Goal: Task Accomplishment & Management: Use online tool/utility

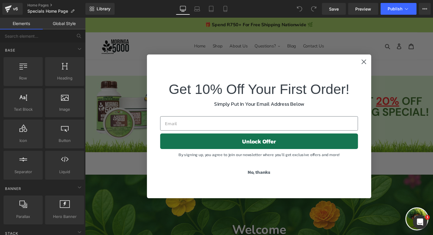
click at [369, 59] on circle "Close dialog" at bounding box center [371, 63] width 10 height 10
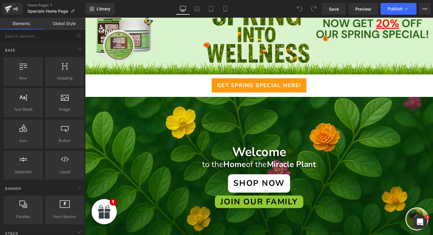
scroll to position [58, 0]
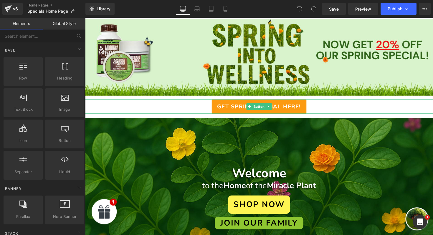
click at [293, 113] on link "Get Spring Special Here!" at bounding box center [263, 108] width 97 height 15
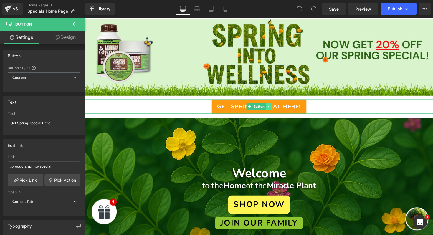
click at [274, 108] on icon at bounding box center [273, 109] width 3 height 4
click at [272, 109] on link at bounding box center [270, 108] width 6 height 7
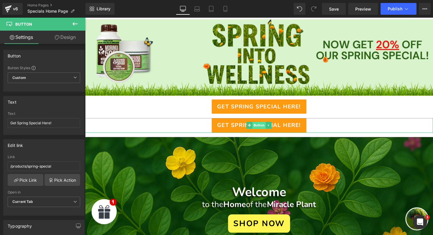
click at [264, 129] on span "Button" at bounding box center [264, 127] width 14 height 7
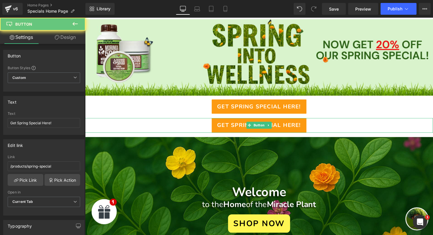
click at [232, 127] on span "Get Spring Special Here!" at bounding box center [264, 128] width 86 height 9
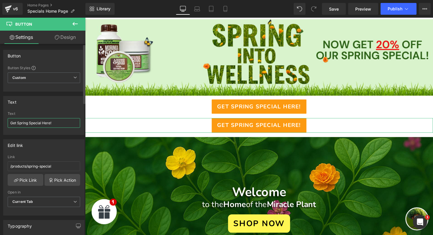
click at [61, 121] on input "Get Spring Special Here!" at bounding box center [44, 123] width 73 height 10
type input "Browse all products"
click at [57, 166] on input "/products/spring-special" at bounding box center [44, 167] width 73 height 10
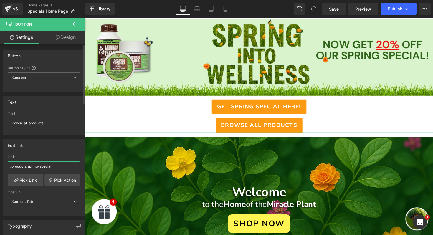
click at [58, 165] on input "/products/spring-special" at bounding box center [44, 167] width 73 height 10
paste input "https://moringa5000.co.za/collections/all-products"
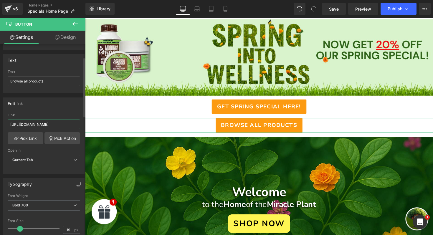
scroll to position [43, 0]
type input "https://moringa5000.co.za/collections/all-products"
click at [43, 149] on div "Open in" at bounding box center [44, 150] width 73 height 4
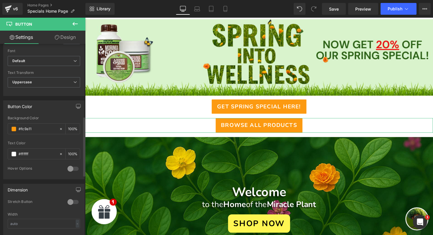
scroll to position [235, 0]
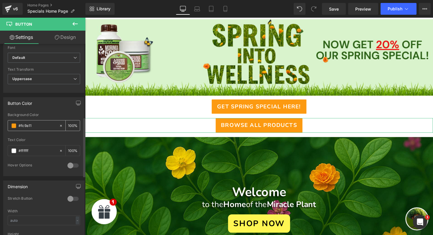
click at [13, 124] on span at bounding box center [13, 126] width 5 height 5
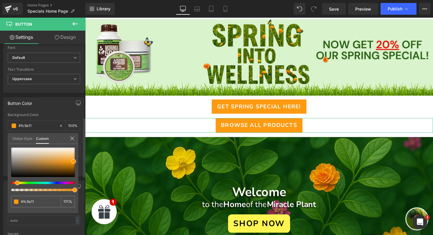
type input "#25fc11"
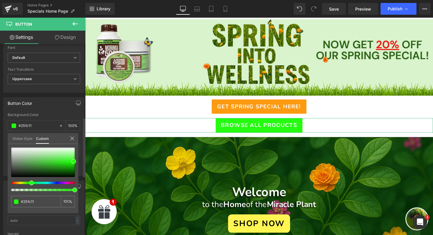
click at [29, 184] on div at bounding box center [41, 183] width 64 height 2
type input "#4ef83f"
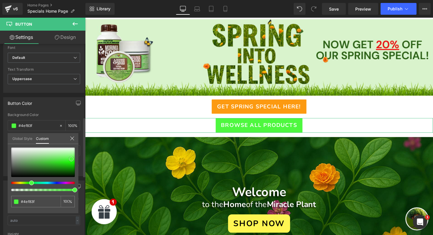
type input "#50ef42"
type input "#47ea38"
type input "#43e933"
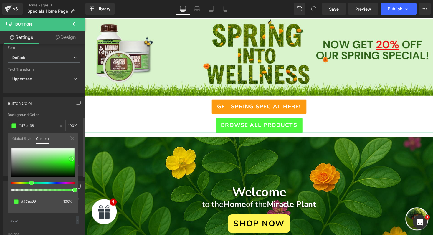
type input "#43e933"
type input "#44e835"
type input "#40e631"
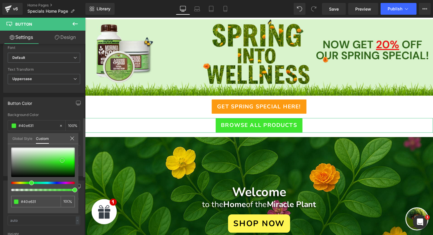
type input "#3ae32a"
type input "#37e127"
type input "#2fdf1f"
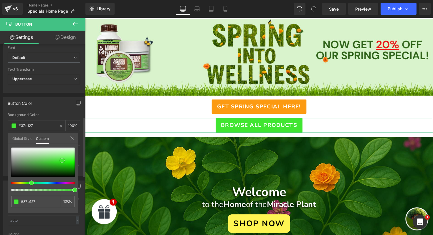
type input "#2fdf1f"
type input "#30dd21"
type input "#30d821"
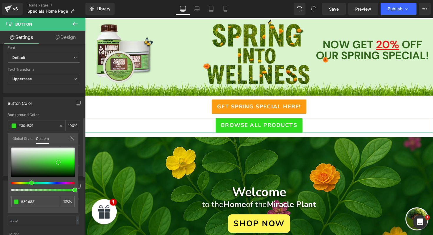
type input "#2fc322"
type input "#30bc23"
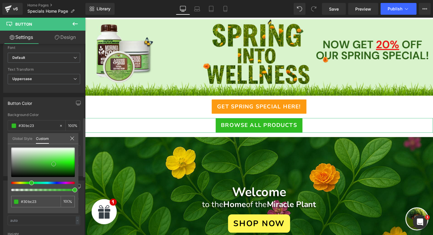
drag, startPoint x: 71, startPoint y: 159, endPoint x: 54, endPoint y: 164, distance: 18.4
click at [54, 164] on div at bounding box center [43, 162] width 64 height 29
type input "#4ad03e"
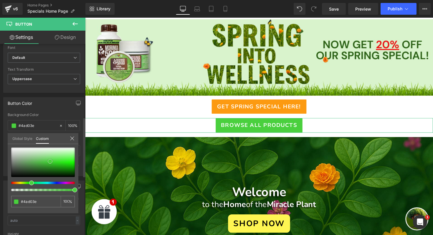
type input "#4ed142"
type input "#74db6b"
type input "#8fe287"
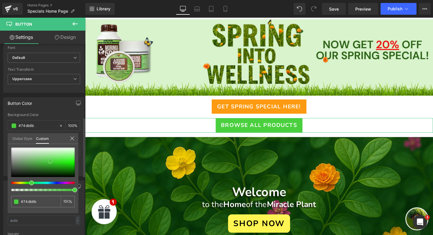
type input "#8fe287"
type input "#9ee698"
type input "#a2e79c"
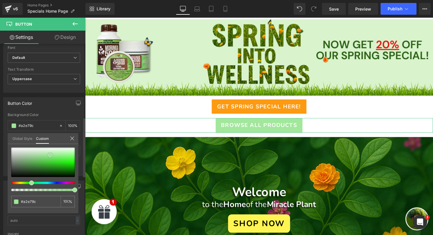
type input "#a6e8a0"
type input "#9ee698"
type input "#93e38c"
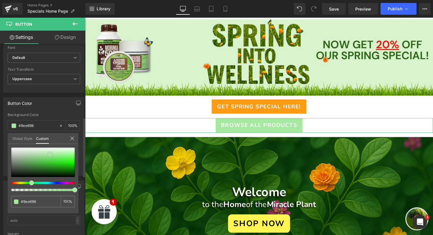
type input "#93e38c"
type input "#7cdd73"
type input "#61d656"
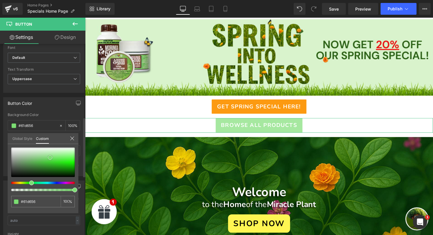
type input "#4ed142"
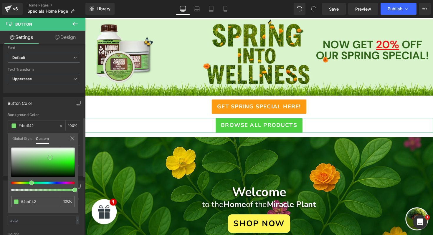
type input "#41cf34"
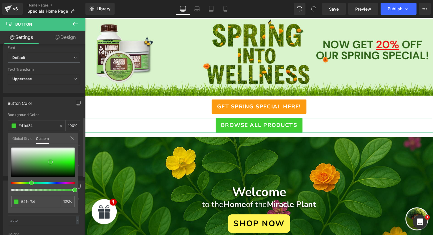
type input "#3dce30"
type input "#3cca2f"
click at [50, 163] on div at bounding box center [43, 162] width 64 height 29
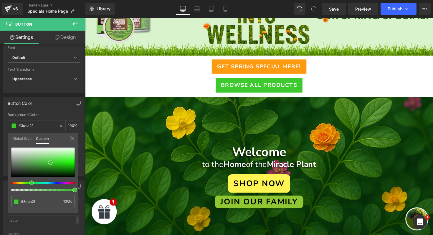
scroll to position [99, 0]
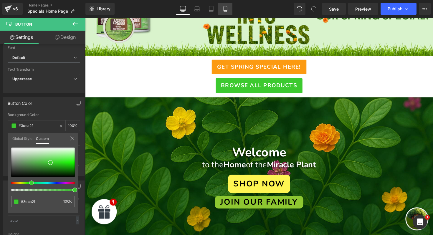
click at [232, 10] on link "Mobile" at bounding box center [225, 9] width 14 height 12
type input "100"
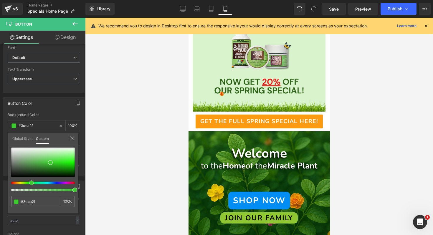
scroll to position [98, 0]
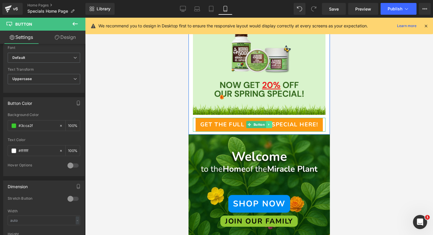
click at [269, 125] on icon at bounding box center [268, 125] width 1 height 2
click at [328, 108] on div "Image Get The Full Spring Special Here! Button" at bounding box center [259, 56] width 142 height 149
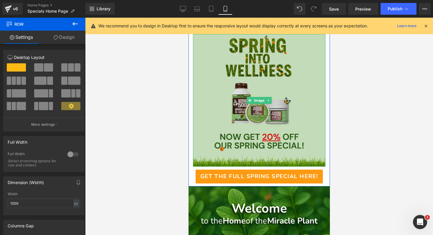
scroll to position [45, 0]
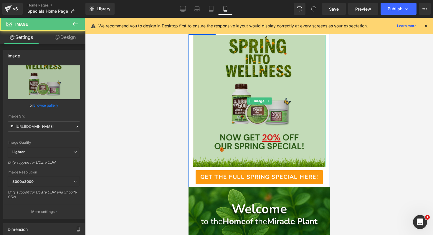
click at [304, 110] on img at bounding box center [259, 101] width 133 height 133
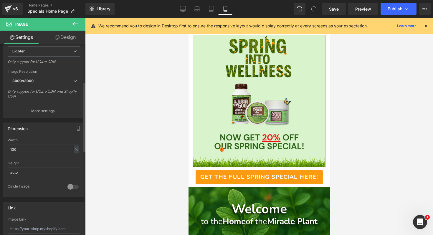
scroll to position [103, 0]
click at [36, 147] on input "100" at bounding box center [44, 148] width 73 height 10
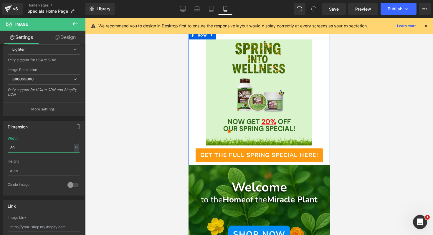
scroll to position [42, 0]
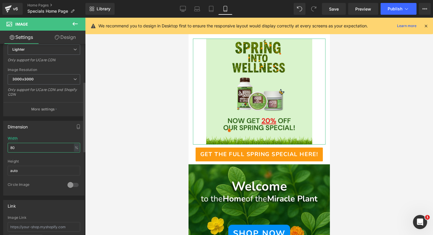
type input "80"
click at [59, 134] on div "Dimension 80% Width 80 % % px auto Height auto 0 Circle Image" at bounding box center [43, 158] width 81 height 75
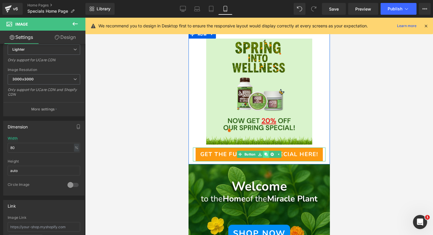
click at [267, 155] on icon at bounding box center [265, 154] width 3 height 3
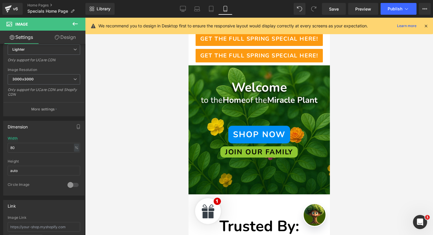
scroll to position [165, 0]
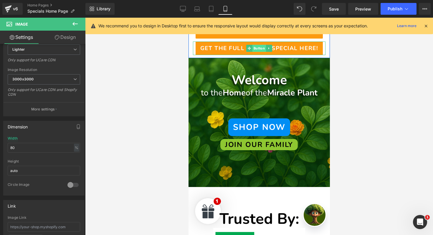
click at [257, 49] on span "Button" at bounding box center [259, 48] width 14 height 7
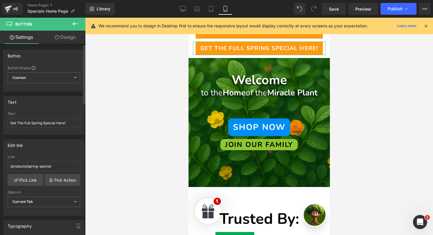
scroll to position [18, 0]
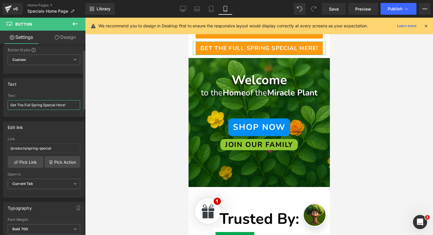
click at [70, 101] on input "Get The Full Spring Special Here!" at bounding box center [44, 105] width 73 height 10
click at [70, 103] on input "Get The Full Spring Special Here!" at bounding box center [44, 105] width 73 height 10
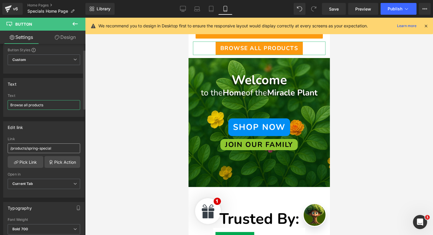
type input "Browse all products"
click at [56, 150] on input "/products/spring-special" at bounding box center [44, 149] width 73 height 10
click at [74, 147] on input "/products/spring-special" at bounding box center [44, 149] width 73 height 10
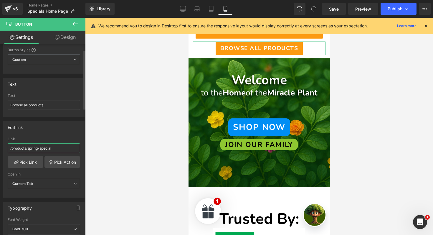
paste input "https://moringa5000.co.za/collections/all-products"
type input "https://moringa5000.co.za/collections/all-products"
click at [68, 129] on div "Edit link" at bounding box center [44, 127] width 81 height 11
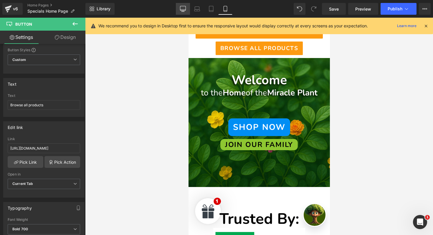
click at [185, 11] on icon at bounding box center [183, 9] width 6 height 6
type input "100"
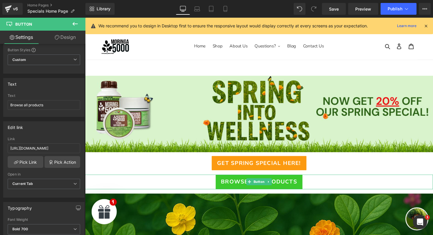
click at [246, 187] on span "Browse all products" at bounding box center [264, 186] width 78 height 9
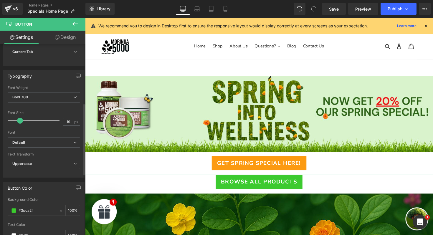
scroll to position [158, 0]
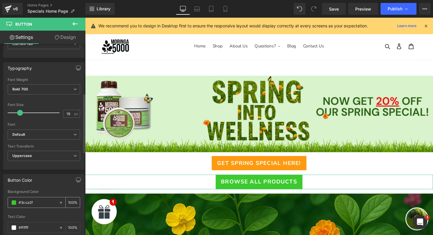
click at [40, 200] on input "#3cca2f" at bounding box center [38, 203] width 38 height 6
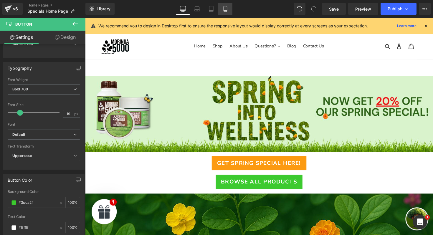
click at [226, 9] on icon at bounding box center [226, 9] width 6 height 6
type input "100"
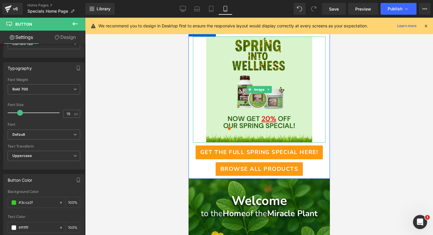
scroll to position [53, 0]
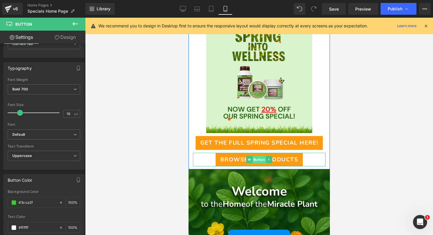
click at [254, 158] on span "Button" at bounding box center [259, 159] width 14 height 7
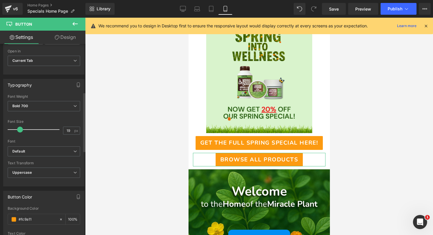
scroll to position [178, 0]
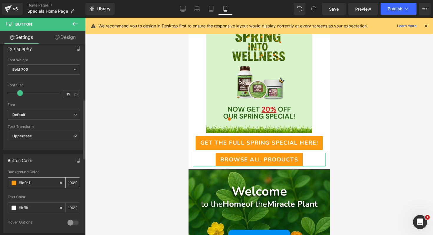
click at [41, 185] on input "#fc9a11" at bounding box center [38, 183] width 38 height 6
paste input "3cca2f"
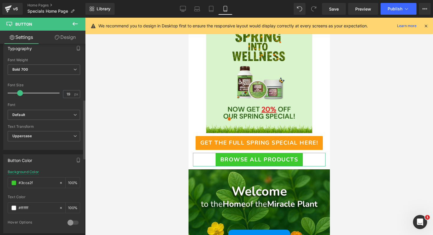
click at [52, 164] on div "Button Color" at bounding box center [44, 160] width 81 height 11
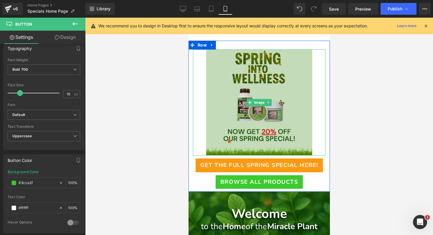
scroll to position [0, 0]
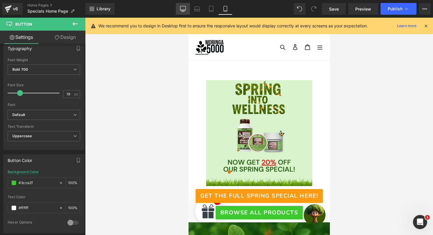
click at [180, 9] on link "Desktop" at bounding box center [183, 9] width 14 height 12
type input "#fc9a11"
type input "100"
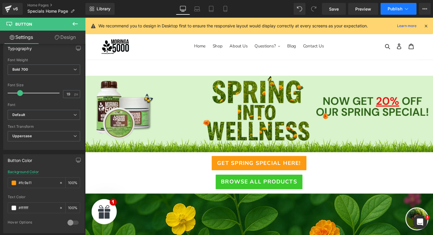
click at [402, 11] on span "Publish" at bounding box center [395, 8] width 15 height 5
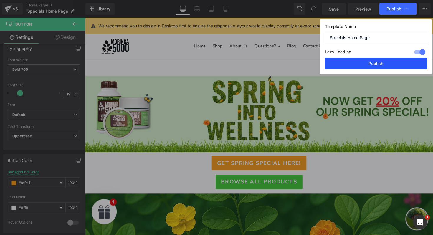
click at [376, 63] on button "Publish" at bounding box center [376, 64] width 102 height 12
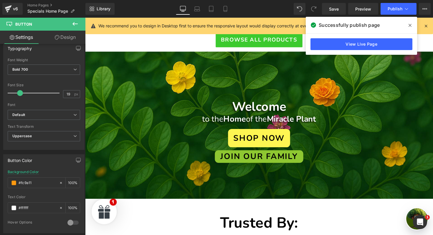
scroll to position [140, 0]
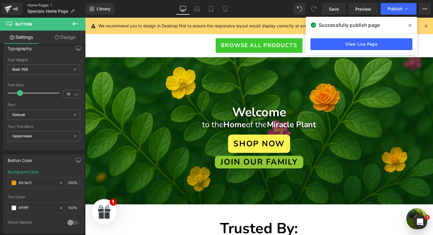
click at [38, 4] on link "Home Pages" at bounding box center [56, 5] width 58 height 5
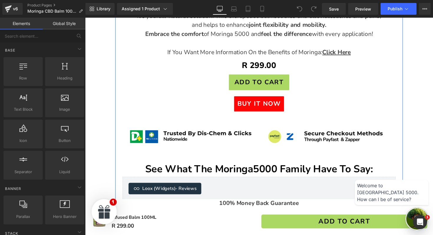
scroll to position [360, 0]
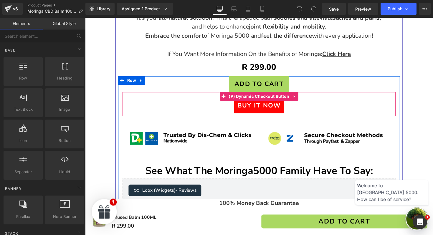
click at [254, 104] on button "Buy it now" at bounding box center [263, 108] width 51 height 16
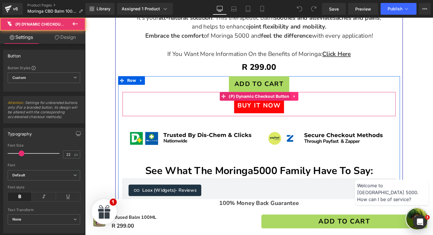
click at [299, 94] on link at bounding box center [300, 98] width 8 height 9
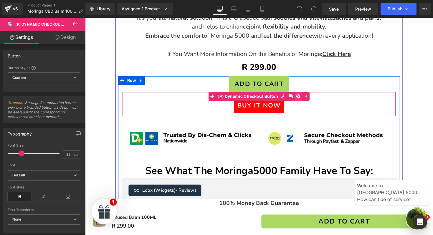
click at [303, 96] on icon at bounding box center [304, 98] width 4 height 4
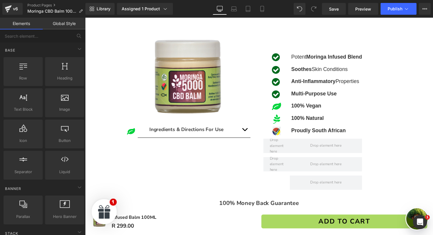
scroll to position [95, 0]
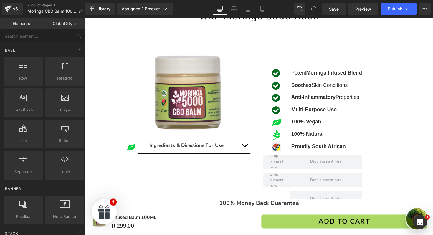
click at [204, 85] on img at bounding box center [191, 92] width 95 height 95
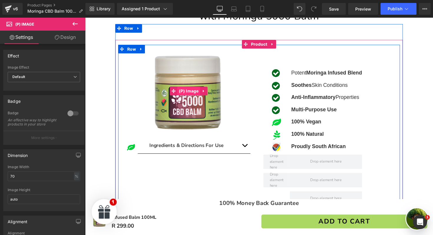
click at [194, 96] on span "(P) Image" at bounding box center [191, 92] width 23 height 9
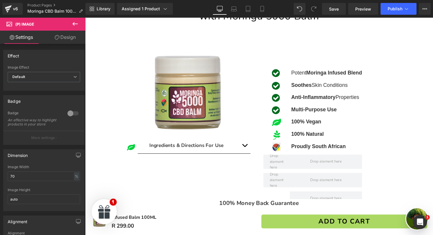
click at [76, 23] on icon at bounding box center [75, 23] width 7 height 7
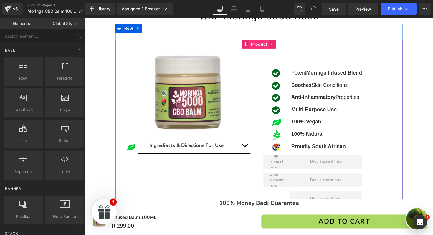
click at [262, 45] on span "Product" at bounding box center [264, 44] width 20 height 9
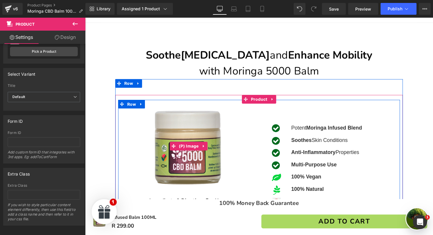
scroll to position [36, 0]
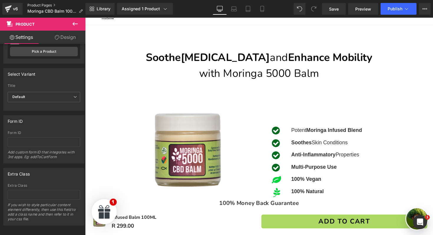
click at [38, 5] on link "Product Pages" at bounding box center [57, 5] width 60 height 5
click at [394, 9] on span "Publish" at bounding box center [395, 8] width 15 height 5
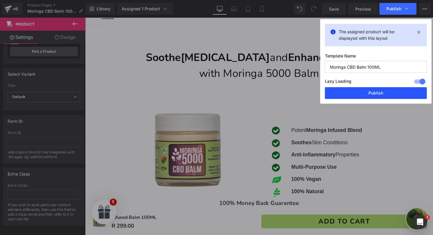
click at [362, 91] on button "Publish" at bounding box center [376, 93] width 102 height 12
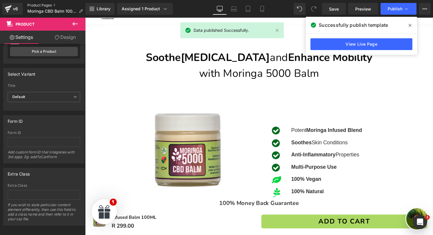
click at [55, 4] on link "Product Pages" at bounding box center [57, 5] width 60 height 5
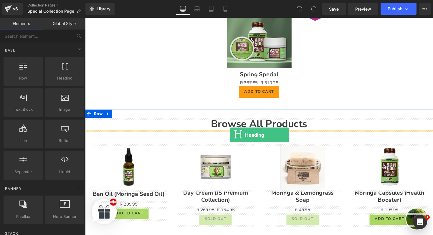
drag, startPoint x: 149, startPoint y: 96, endPoint x: 234, endPoint y: 138, distance: 94.8
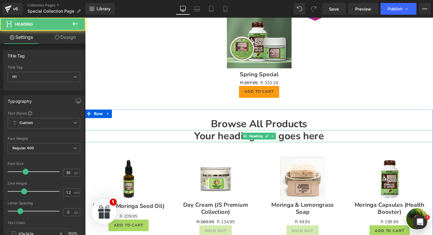
click at [233, 139] on h1 "Your heading text goes here" at bounding box center [263, 139] width 357 height 12
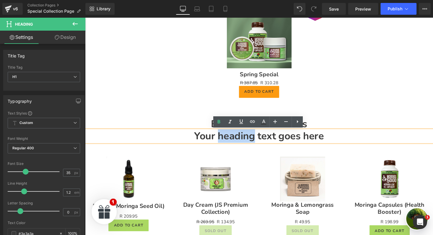
click at [233, 139] on h1 "Your heading text goes here" at bounding box center [263, 139] width 357 height 12
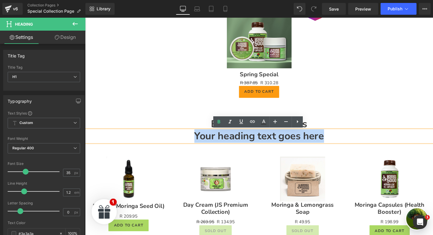
click at [233, 139] on h1 "Your heading text goes here" at bounding box center [263, 139] width 357 height 12
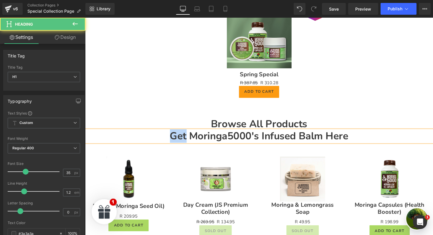
drag, startPoint x: 188, startPoint y: 140, endPoint x: 174, endPoint y: 139, distance: 13.6
click at [174, 139] on h1 "Get Moringa5000's Infused Balm Here" at bounding box center [263, 139] width 357 height 12
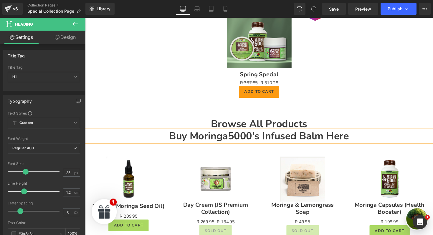
click at [363, 136] on h1 "Buy Moringa5000's Infused Balm Here" at bounding box center [263, 139] width 357 height 12
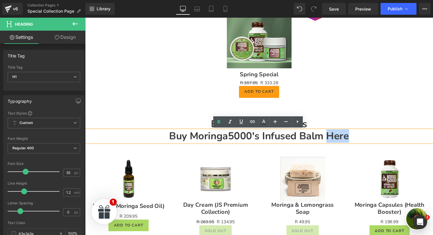
drag, startPoint x: 358, startPoint y: 141, endPoint x: 332, endPoint y: 140, distance: 25.7
click at [332, 140] on h1 "Buy Moringa5000's Infused Balm Here" at bounding box center [263, 139] width 357 height 12
click at [265, 124] on icon at bounding box center [263, 124] width 5 height 1
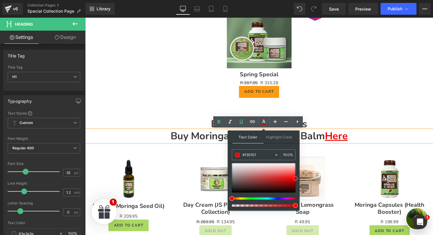
type input "#f40000"
drag, startPoint x: 289, startPoint y: 179, endPoint x: 296, endPoint y: 179, distance: 7.4
click at [296, 179] on div at bounding box center [264, 177] width 64 height 29
click at [371, 136] on h1 "Buy Moringa5000's Infused Balm Here" at bounding box center [263, 139] width 357 height 12
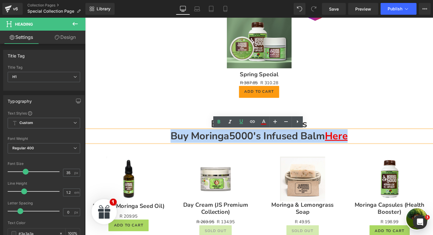
drag, startPoint x: 371, startPoint y: 136, endPoint x: 171, endPoint y: 137, distance: 199.9
click at [171, 137] on h1 "Buy Moringa5000's Infused Balm Here" at bounding box center [263, 139] width 357 height 12
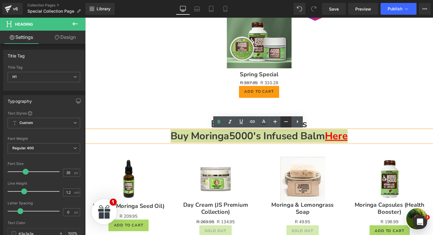
click at [288, 125] on icon at bounding box center [286, 121] width 7 height 7
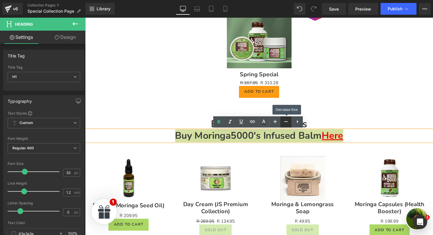
click at [288, 125] on icon at bounding box center [286, 121] width 7 height 7
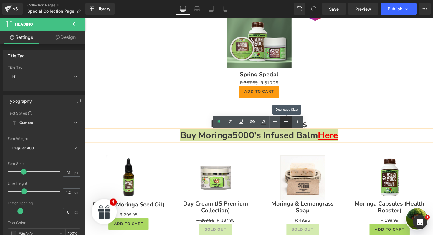
click at [288, 125] on icon at bounding box center [286, 121] width 7 height 7
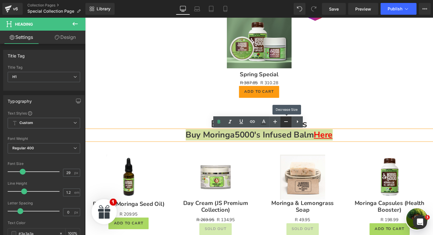
click at [288, 125] on icon at bounding box center [286, 121] width 7 height 7
type input "27"
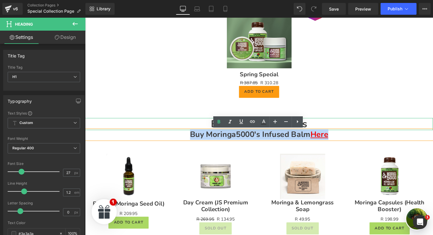
click at [345, 131] on h1 "Browse All Products" at bounding box center [263, 127] width 357 height 12
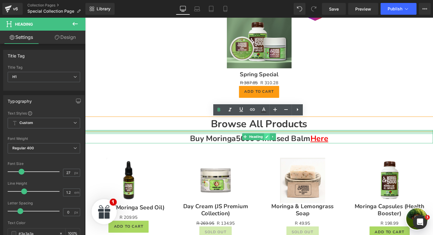
drag, startPoint x: 269, startPoint y: 133, endPoint x: 269, endPoint y: 138, distance: 5.4
click at [269, 138] on div "Buy Moringa5000's Infused Balm Here Heading" at bounding box center [263, 140] width 357 height 14
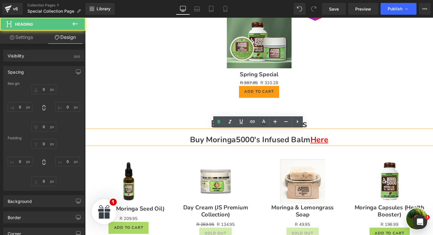
type input "0"
type input "18"
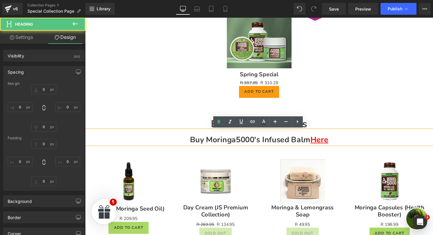
type input "0"
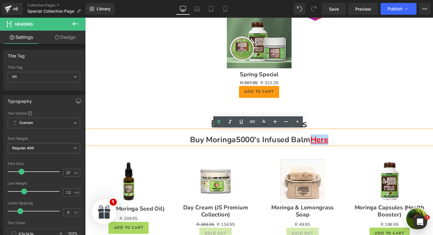
drag, startPoint x: 338, startPoint y: 145, endPoint x: 317, endPoint y: 145, distance: 21.5
click at [317, 145] on h1 "Buy Moringa5000's Infused Balm Here" at bounding box center [263, 142] width 357 height 9
click at [255, 119] on icon at bounding box center [252, 121] width 7 height 7
click at [326, 157] on input "text" at bounding box center [335, 154] width 91 height 15
paste input "https://moringa5000.co.za/products/cbd-balm-100ml"
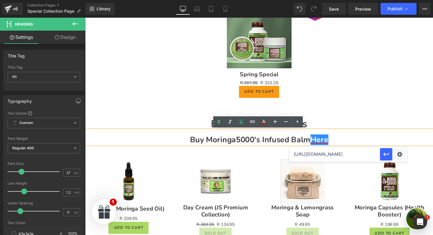
scroll to position [0, 34]
type input "https://moringa5000.co.za/products/cbd-balm-100ml"
click at [386, 157] on icon "button" at bounding box center [386, 154] width 7 height 7
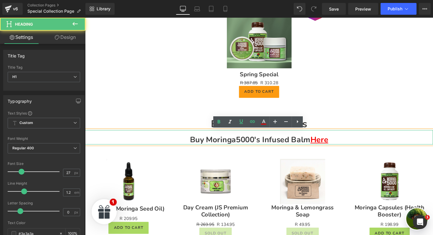
click at [348, 144] on h1 "Buy Moringa5000's Infused Balm Here" at bounding box center [263, 142] width 357 height 9
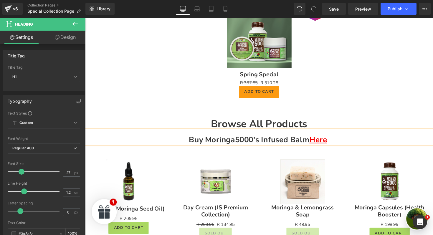
click at [343, 144] on h1 "Buy Moringa5000's Infused Balm Here" at bounding box center [263, 142] width 357 height 9
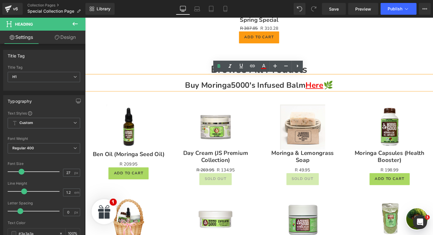
scroll to position [228, 0]
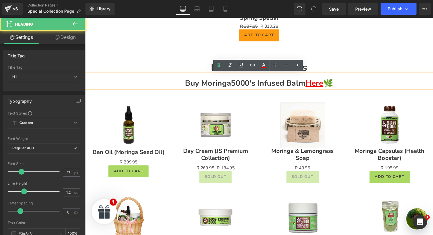
click at [355, 86] on h1 "Buy Moringa5000's Infused Balm Here 🌿" at bounding box center [263, 84] width 357 height 9
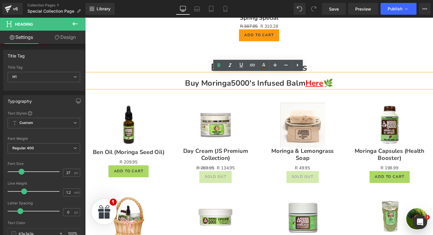
click at [346, 58] on div "Browse All Products Heading Buy Moringa5000's Infused Balm Here 🌿 Heading Sale …" at bounding box center [263, 225] width 357 height 343
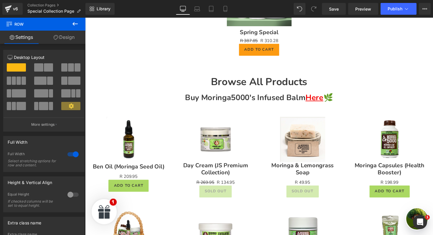
scroll to position [215, 0]
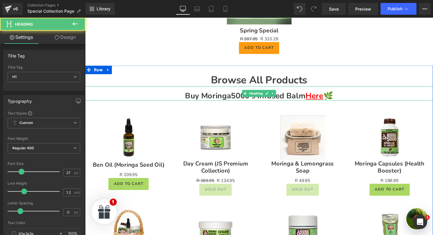
drag, startPoint x: 341, startPoint y: 100, endPoint x: 336, endPoint y: 101, distance: 5.4
click at [336, 101] on h1 "Buy Moringa5000's Infused Balm Here 🌿" at bounding box center [263, 97] width 357 height 9
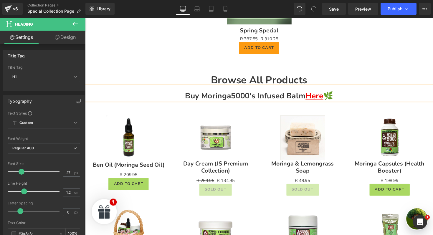
copy span "🌿"
click at [293, 99] on h1 "Buy Moringa5000's Infused Balm Here" at bounding box center [263, 97] width 357 height 9
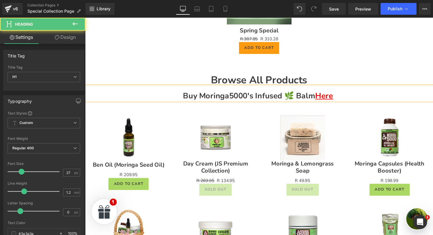
click at [370, 97] on h1 "Buy Moringa5000's Infused 🌿 Balm Here" at bounding box center [263, 97] width 357 height 9
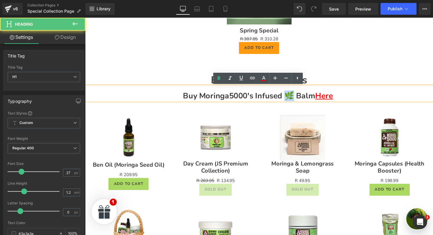
drag, startPoint x: 297, startPoint y: 100, endPoint x: 291, endPoint y: 100, distance: 6.2
click at [291, 100] on h1 "Buy Moringa5000's Infused 🌿 Balm Here" at bounding box center [263, 97] width 357 height 9
copy h1 "🌿"
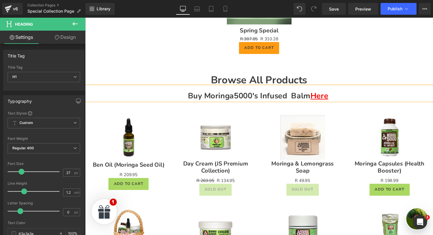
click at [263, 98] on h1 "Buy Moringa5000's Infused Balm Here" at bounding box center [263, 97] width 357 height 9
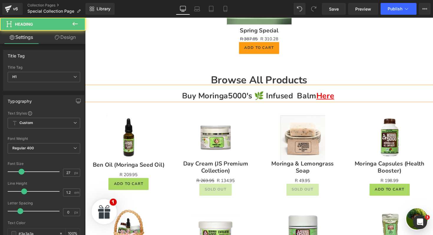
click at [267, 99] on h1 "Buy Moringa5000's 🌿 Infused Balm Here" at bounding box center [263, 97] width 357 height 9
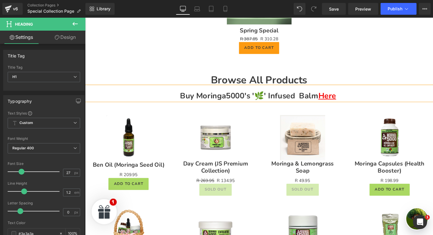
click at [362, 99] on h1 "Buy Moringa5000's '🌿' Infused Balm Here" at bounding box center [263, 97] width 357 height 9
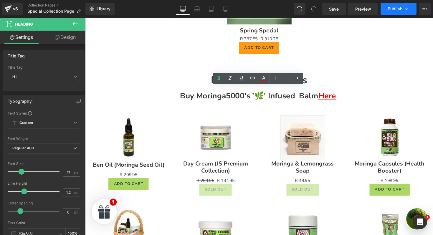
click at [396, 9] on span "Publish" at bounding box center [395, 8] width 15 height 5
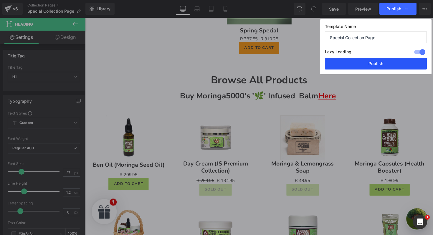
click at [371, 67] on button "Publish" at bounding box center [376, 64] width 102 height 12
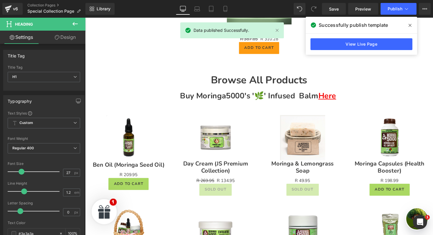
click at [407, 24] on span at bounding box center [410, 25] width 9 height 9
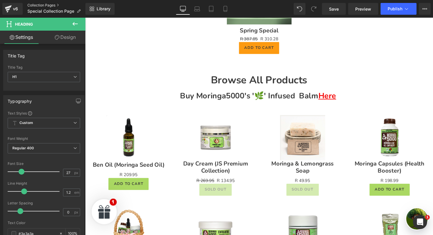
click at [44, 6] on link "Collection Pages" at bounding box center [56, 5] width 58 height 5
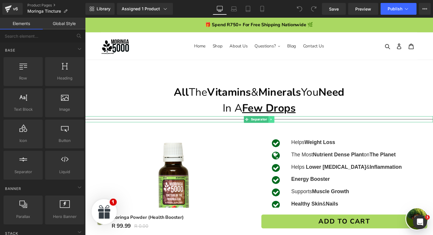
click at [276, 121] on icon at bounding box center [275, 122] width 3 height 4
click at [278, 121] on icon at bounding box center [278, 121] width 3 height 3
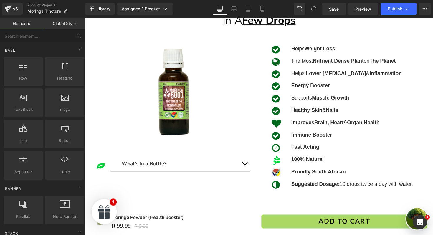
scroll to position [72, 0]
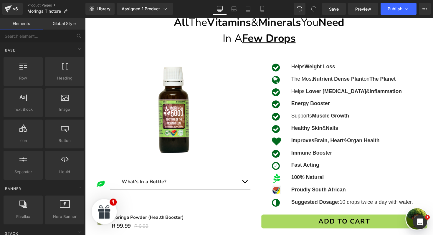
click at [189, 120] on img at bounding box center [176, 110] width 117 height 117
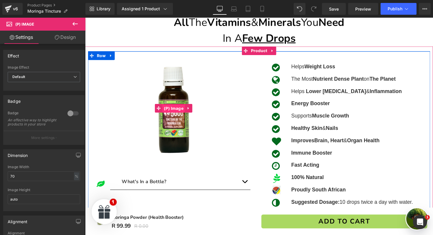
click at [180, 108] on span "(P) Image" at bounding box center [175, 110] width 23 height 9
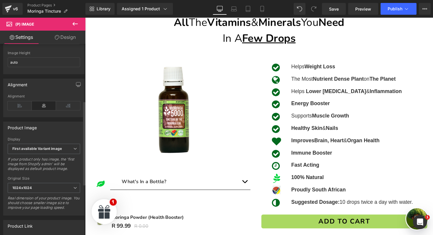
scroll to position [0, 0]
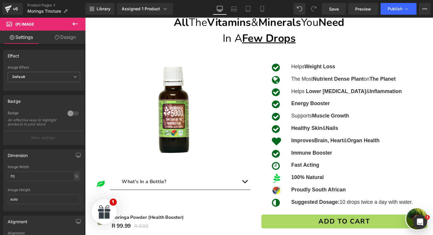
click at [76, 21] on icon at bounding box center [75, 23] width 7 height 7
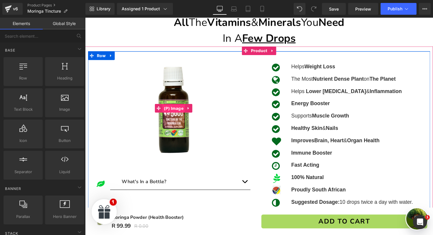
click at [171, 111] on span "(P) Image" at bounding box center [175, 110] width 23 height 9
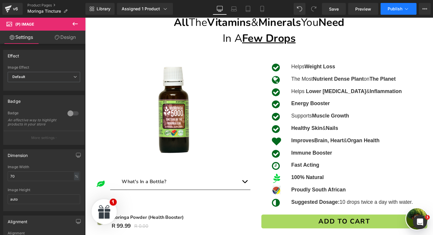
click at [396, 9] on span "Publish" at bounding box center [395, 8] width 15 height 5
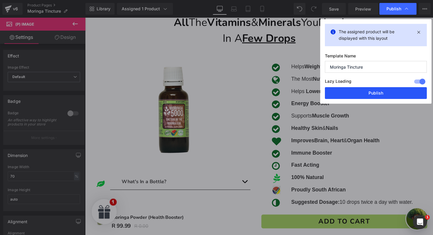
click at [371, 94] on button "Publish" at bounding box center [376, 93] width 102 height 12
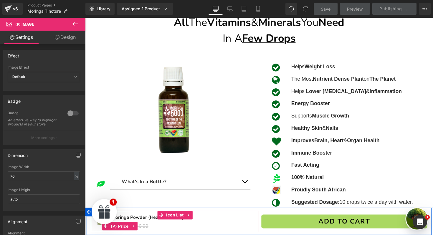
click at [162, 234] on div "R 99.99 R 0.00" at bounding box center [148, 231] width 78 height 9
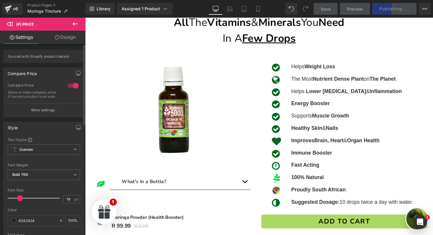
click at [71, 84] on div at bounding box center [73, 85] width 14 height 9
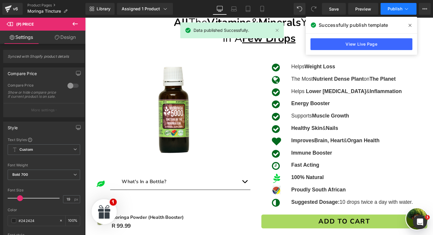
click at [403, 7] on button "Publish" at bounding box center [399, 9] width 36 height 12
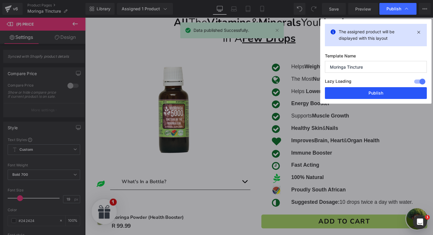
click at [354, 94] on button "Publish" at bounding box center [376, 93] width 102 height 12
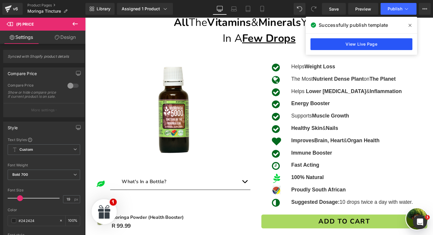
click at [345, 48] on link "View Live Page" at bounding box center [362, 44] width 102 height 12
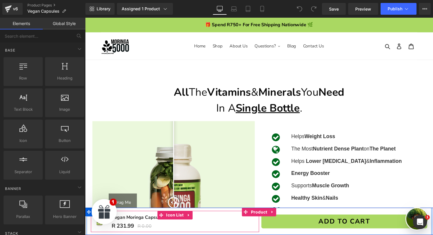
click at [168, 232] on div "Sale Off (P) Image Vegan Moringa Capsules (P) Title R 231.99 R 0.00 (P) Price" at bounding box center [177, 227] width 172 height 22
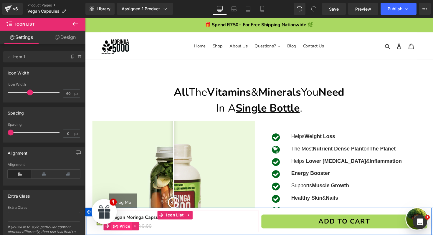
click at [127, 233] on span "(P) Price" at bounding box center [122, 231] width 21 height 9
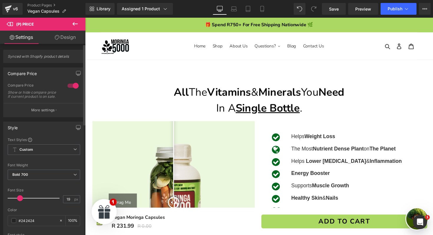
click at [66, 87] on div at bounding box center [73, 85] width 14 height 9
click at [405, 6] on button "Publish" at bounding box center [399, 9] width 36 height 12
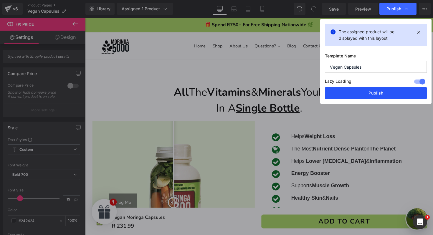
click at [368, 94] on button "Publish" at bounding box center [376, 93] width 102 height 12
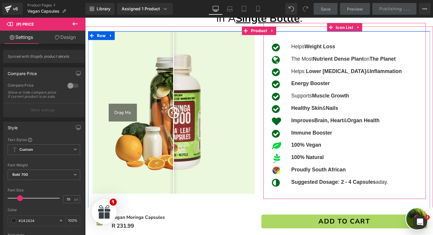
scroll to position [91, 0]
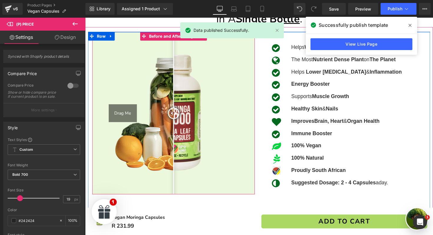
click at [221, 81] on img at bounding box center [176, 115] width 167 height 167
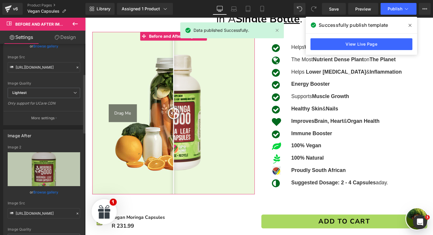
scroll to position [101, 0]
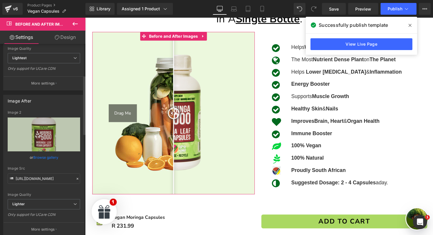
click at [45, 159] on link "Browse gallery" at bounding box center [45, 157] width 25 height 10
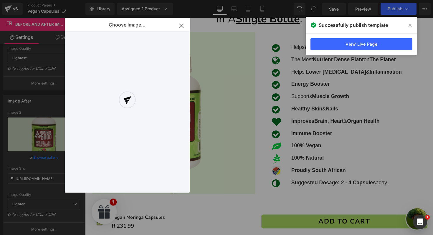
click at [182, 25] on div "Choose Image... Back to Library Insert" at bounding box center [127, 105] width 125 height 175
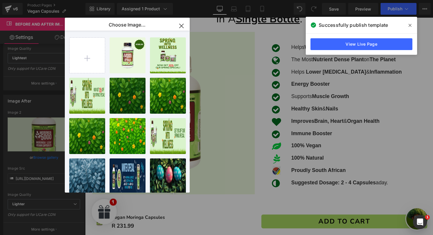
click at [182, 25] on icon "button" at bounding box center [182, 26] width 4 height 4
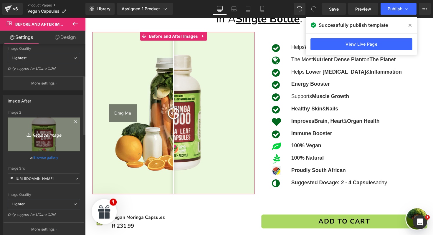
click at [51, 132] on icon "Replace Image" at bounding box center [43, 134] width 47 height 7
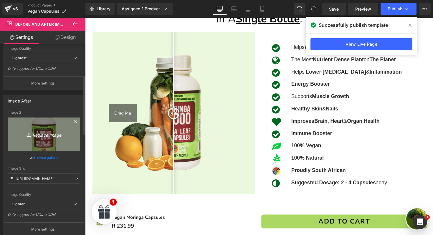
type input "C:\fakepath\moringa vegan capsules.png"
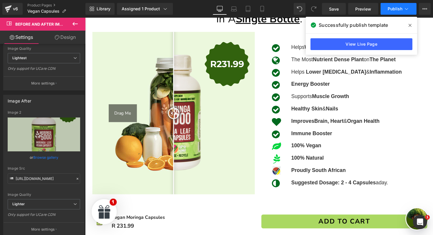
click at [395, 10] on span "Publish" at bounding box center [395, 8] width 15 height 5
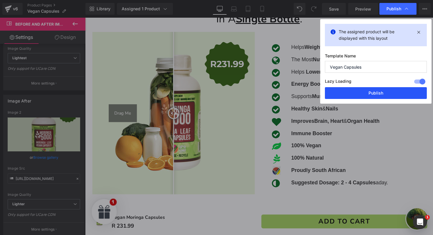
click at [379, 97] on button "Publish" at bounding box center [376, 93] width 102 height 12
